Goal: Task Accomplishment & Management: Manage account settings

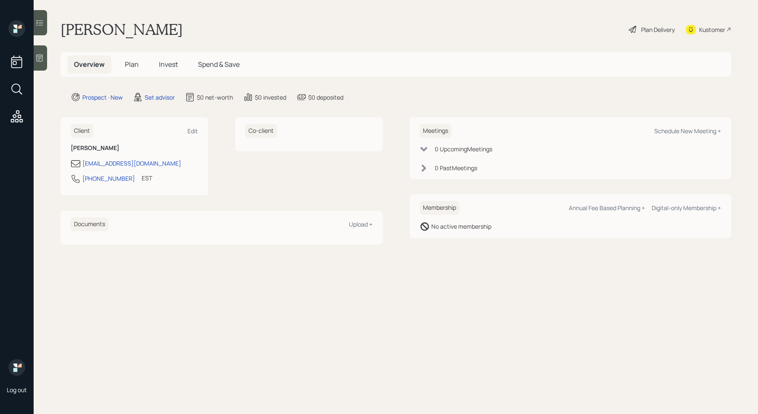
click at [41, 58] on icon at bounding box center [39, 58] width 8 height 8
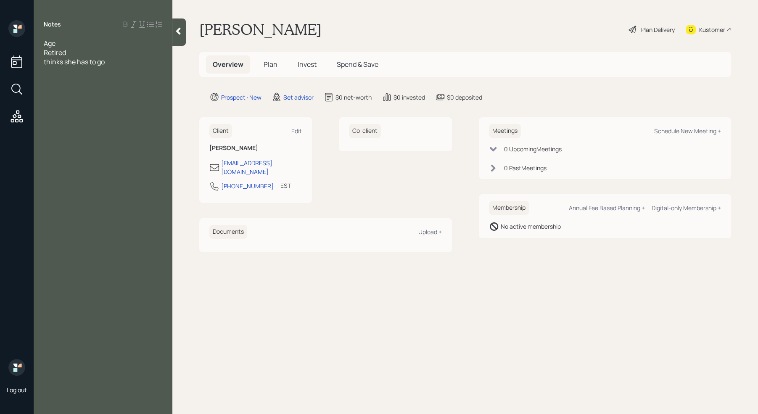
click at [121, 61] on div "thinks she has to go" at bounding box center [103, 61] width 119 height 9
click at [62, 45] on div "Age" at bounding box center [103, 43] width 119 height 9
click at [63, 57] on div at bounding box center [103, 61] width 119 height 9
click at [114, 66] on div "thinks she has to go" at bounding box center [103, 70] width 119 height 9
click at [78, 85] on span "Traditional - 82k" at bounding box center [69, 89] width 50 height 9
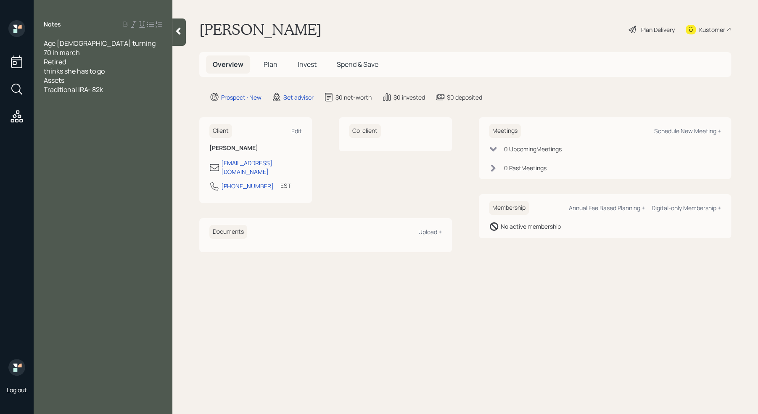
click at [103, 85] on span "Traditional IRA- 82k" at bounding box center [73, 89] width 59 height 9
click at [120, 85] on div "Traditional IRA- 82k" at bounding box center [103, 89] width 119 height 9
click at [76, 103] on div at bounding box center [103, 107] width 119 height 9
click at [61, 94] on div at bounding box center [103, 98] width 119 height 9
click at [110, 66] on div "thinks she has to go" at bounding box center [103, 70] width 119 height 9
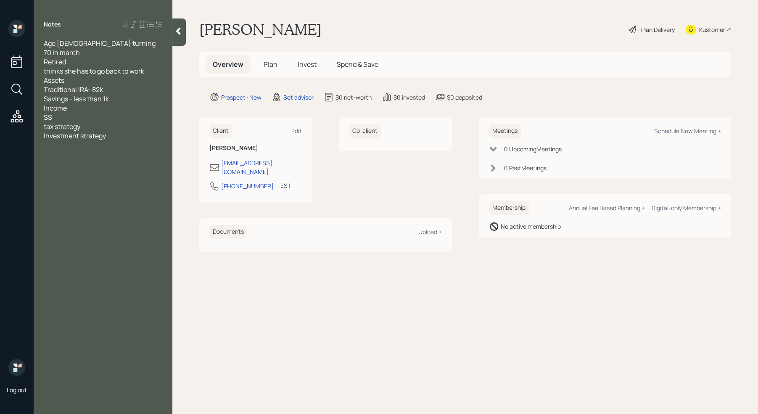
click at [68, 113] on div "SS" at bounding box center [103, 117] width 119 height 9
click at [121, 94] on div "Savings - less than 1k" at bounding box center [103, 98] width 119 height 9
click at [93, 122] on div "SS-" at bounding box center [103, 126] width 119 height 9
click at [85, 168] on span "owns chapel - 100k" at bounding box center [73, 172] width 58 height 9
click at [49, 103] on div at bounding box center [103, 107] width 119 height 9
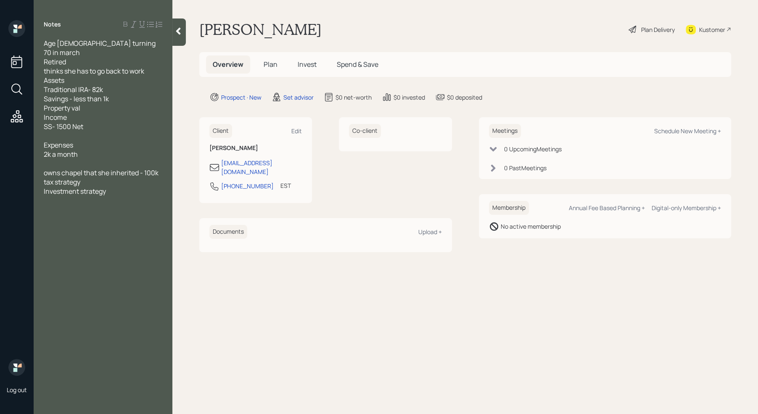
click at [82, 168] on span "owns chapel that she inherited - 100k" at bounding box center [101, 172] width 115 height 9
click at [87, 168] on span "owns a chapel that she inherited - 100k" at bounding box center [96, 177] width 105 height 18
click at [56, 131] on div at bounding box center [103, 135] width 119 height 9
click at [97, 131] on div "Property value" at bounding box center [103, 135] width 119 height 9
click at [92, 140] on div "mortgage" at bounding box center [103, 144] width 119 height 9
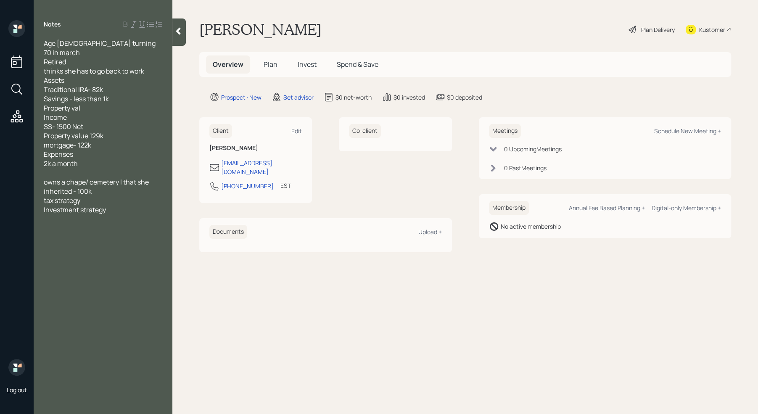
click at [110, 184] on div "owns a chape/ cemetery l that she inherited - 100k" at bounding box center [103, 186] width 119 height 18
drag, startPoint x: 121, startPoint y: 232, endPoint x: 45, endPoint y: 29, distance: 216.6
click at [45, 29] on div "Notes Age [DEMOGRAPHIC_DATA] turning 70 in march Retired thinks she has to go b…" at bounding box center [103, 212] width 139 height 384
copy div "Age [DEMOGRAPHIC_DATA] turning 70 in march Retired thinks she has to go back to…"
click at [235, 338] on main "[PERSON_NAME] Plan Delivery Kustomer Overview Plan Invest Spend & Save Prospect…" at bounding box center [464, 207] width 585 height 414
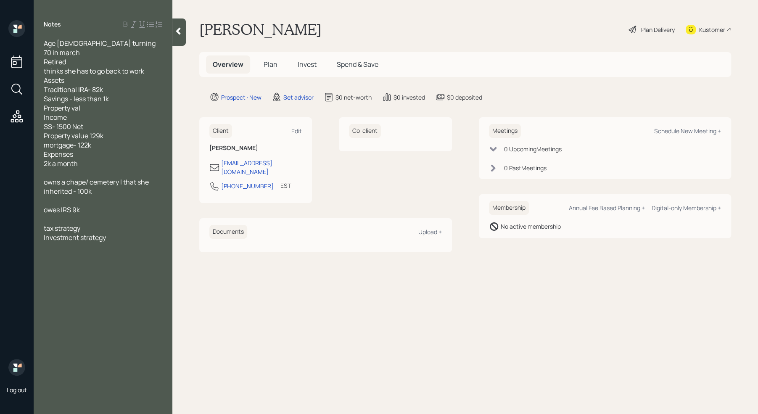
click at [87, 177] on span "owns a chape/ cemetery l that she inherited - 100k" at bounding box center [97, 186] width 106 height 18
click at [139, 233] on div "Investment strategy" at bounding box center [103, 237] width 119 height 9
click at [116, 233] on div "Investment strategy" at bounding box center [103, 237] width 119 height 9
click at [179, 34] on icon at bounding box center [178, 31] width 5 height 7
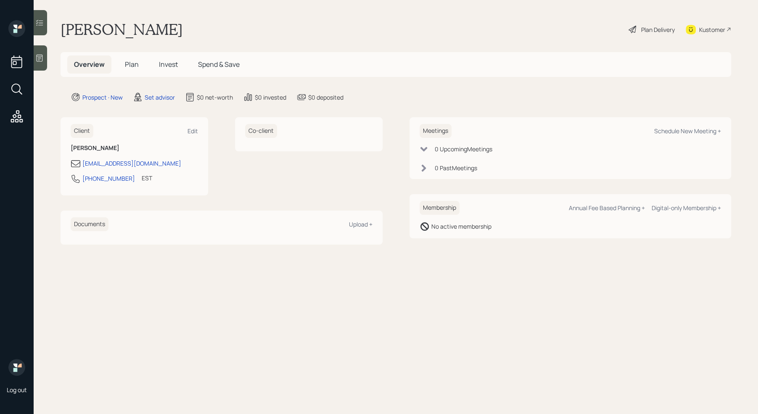
click at [41, 58] on icon at bounding box center [39, 58] width 8 height 8
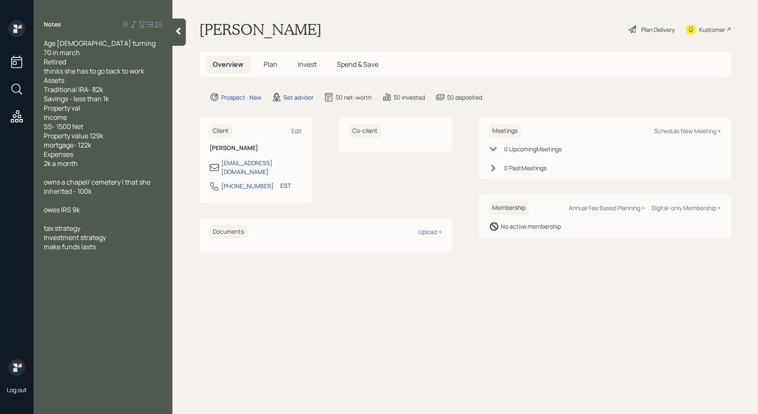
click at [256, 309] on main "[PERSON_NAME] Plan Delivery Kustomer Overview Plan Invest Spend & Save Prospect…" at bounding box center [464, 207] width 585 height 414
click at [100, 242] on div "make funds lasts" at bounding box center [103, 246] width 119 height 9
click at [318, 297] on main "[PERSON_NAME] Plan Delivery Kustomer Overview Plan Invest Spend & Save Prospect…" at bounding box center [464, 207] width 585 height 414
click at [696, 132] on div "Schedule New Meeting +" at bounding box center [687, 131] width 67 height 8
select select "round-[PERSON_NAME]"
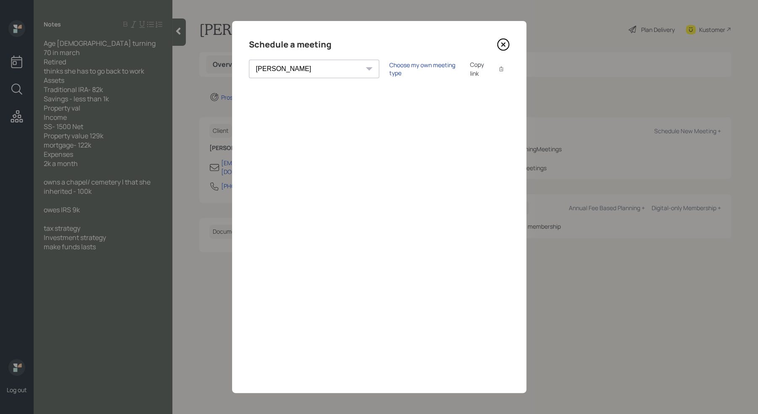
click at [389, 67] on div "Choose my own meeting type" at bounding box center [424, 69] width 71 height 16
